Goal: Transaction & Acquisition: Purchase product/service

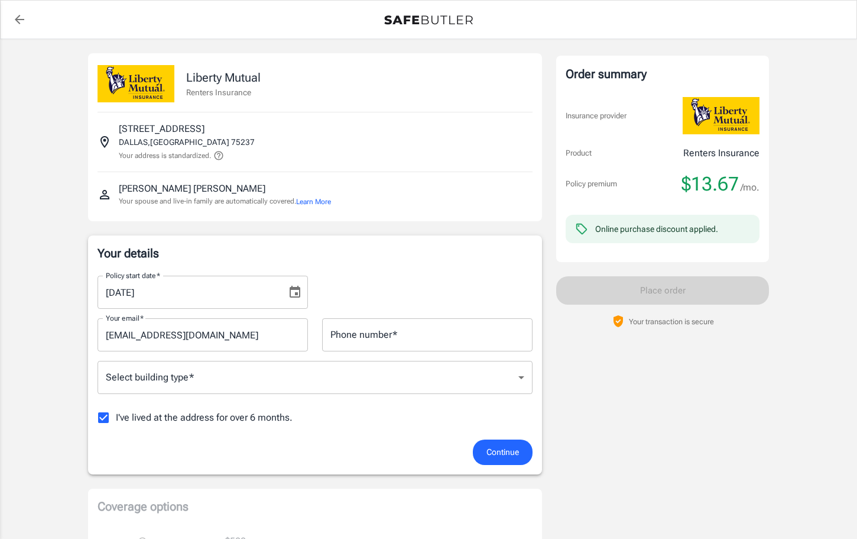
click at [296, 289] on icon "Choose date, selected date is Aug 24, 2025" at bounding box center [295, 292] width 11 height 12
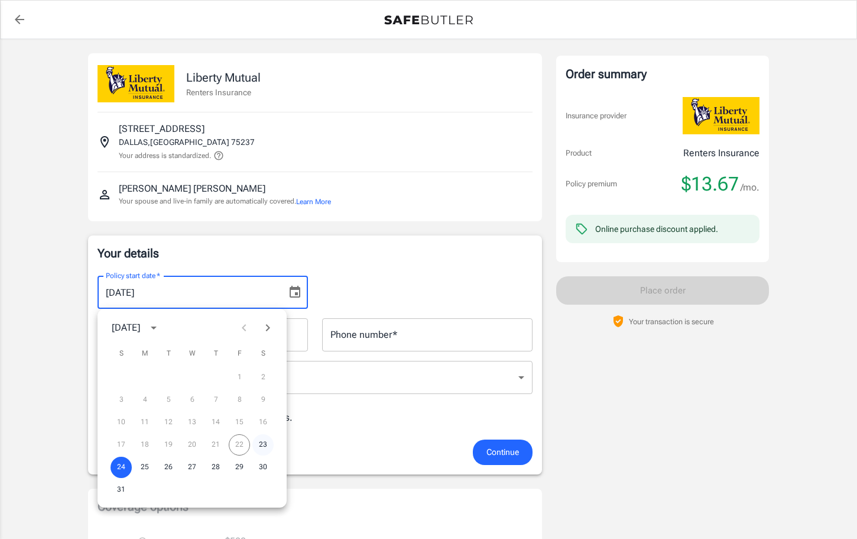
click at [264, 445] on button "23" at bounding box center [262, 444] width 21 height 21
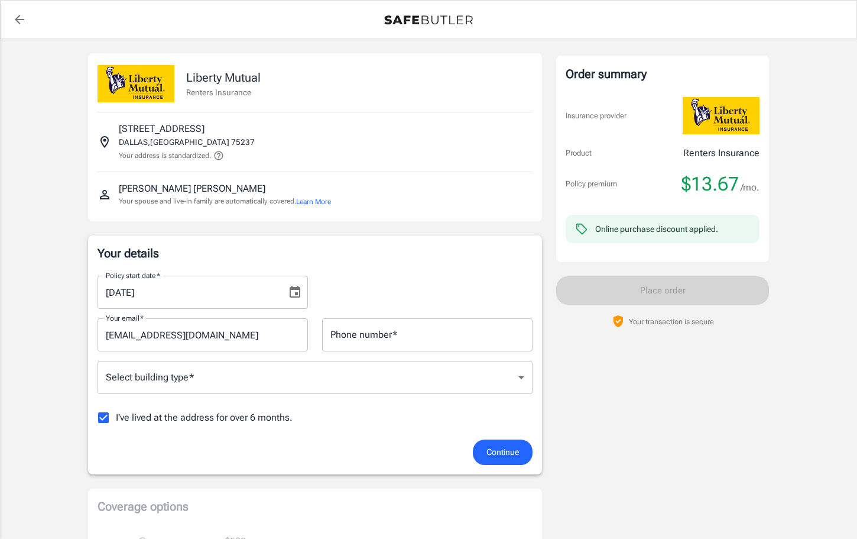
type input "[DATE]"
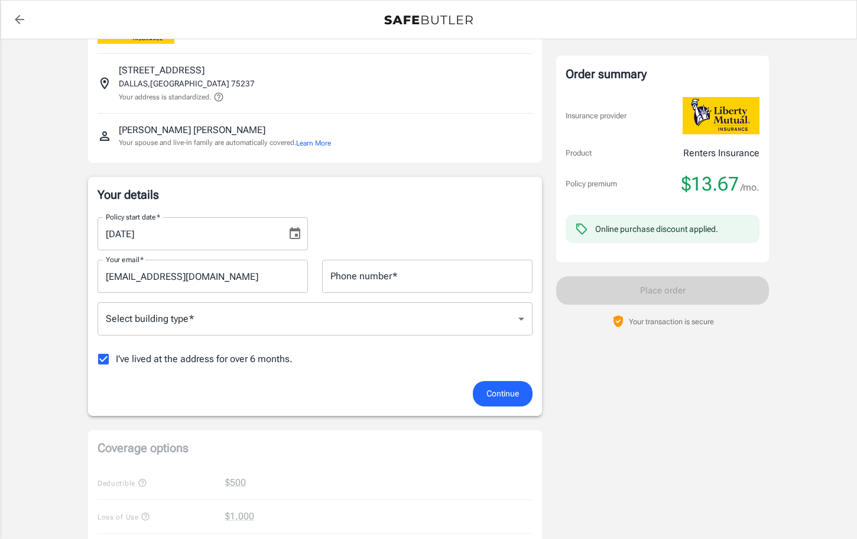
scroll to position [59, 0]
click at [368, 323] on body "Policy premium $ 13.67 /mo Liberty Mutual Renters Insurance [STREET_ADDRESS] Yo…" at bounding box center [428, 521] width 857 height 1161
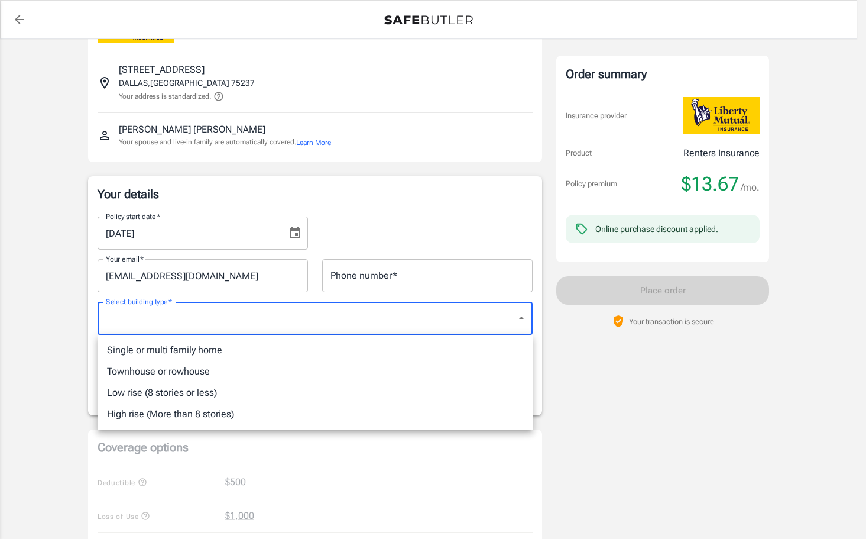
click at [235, 389] on li "Low rise (8 stories or less)" at bounding box center [315, 392] width 435 height 21
type input "lowrise"
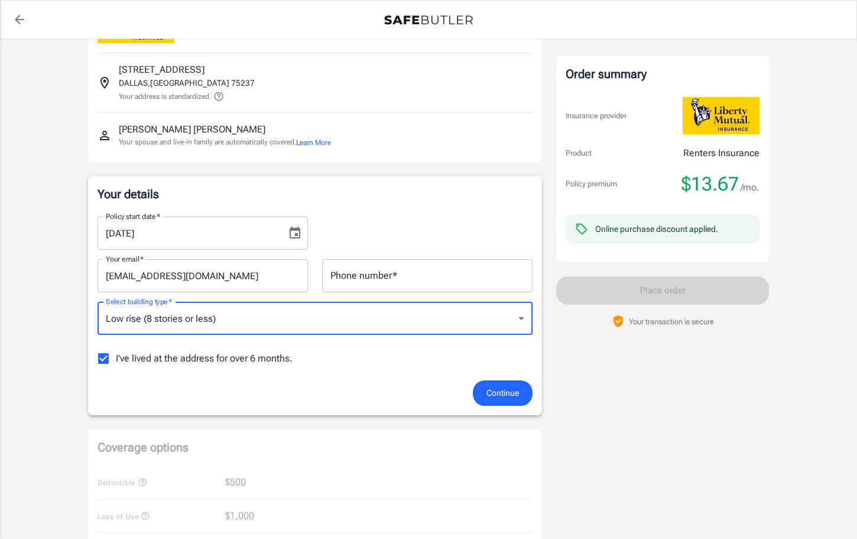
click at [100, 358] on input "I've lived at the address for over 6 months." at bounding box center [103, 358] width 25 height 25
checkbox input "false"
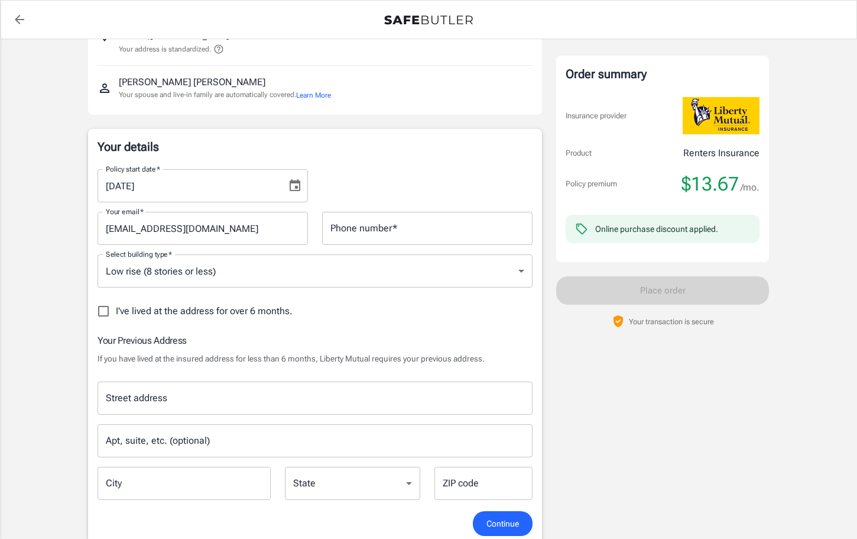
scroll to position [0, 0]
